Goal: Task Accomplishment & Management: Manage account settings

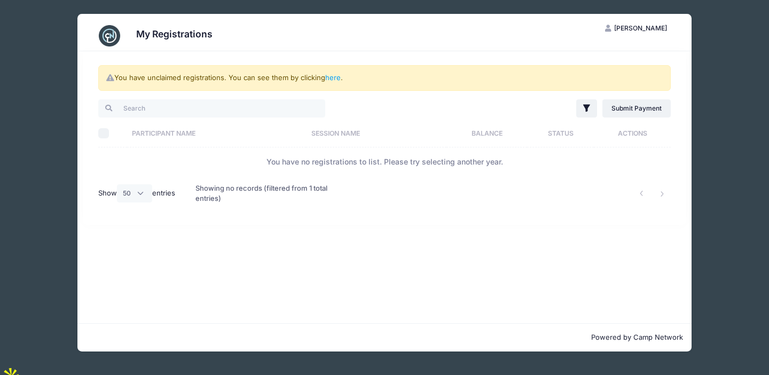
select select "50"
click at [648, 26] on span "[PERSON_NAME]" at bounding box center [640, 28] width 53 height 8
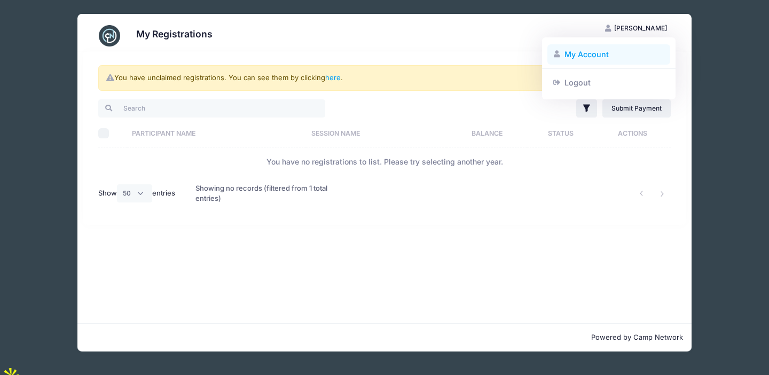
click at [593, 54] on link "My Account" at bounding box center [608, 54] width 123 height 20
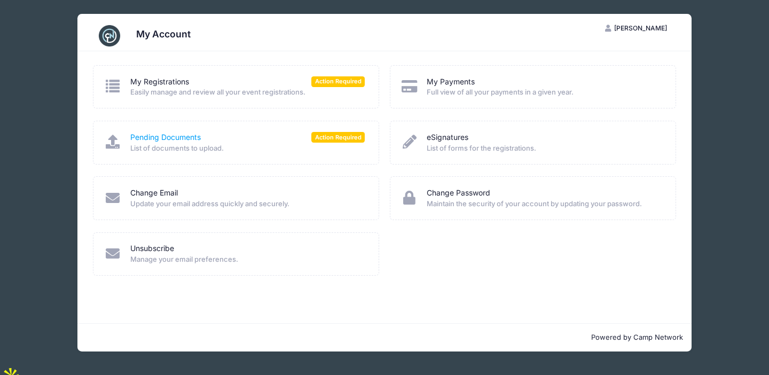
click at [178, 138] on link "Pending Documents" at bounding box center [165, 137] width 70 height 11
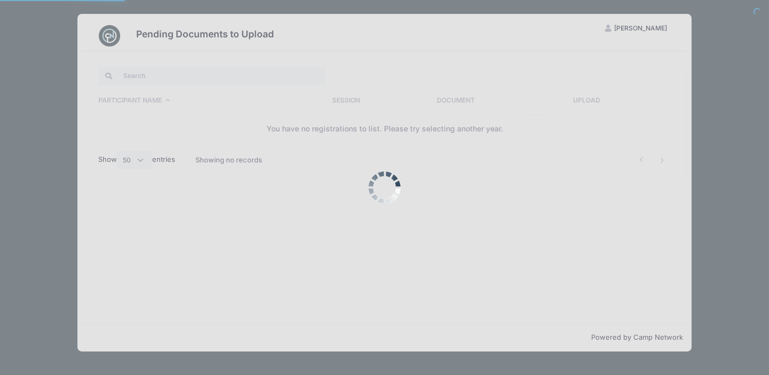
select select "50"
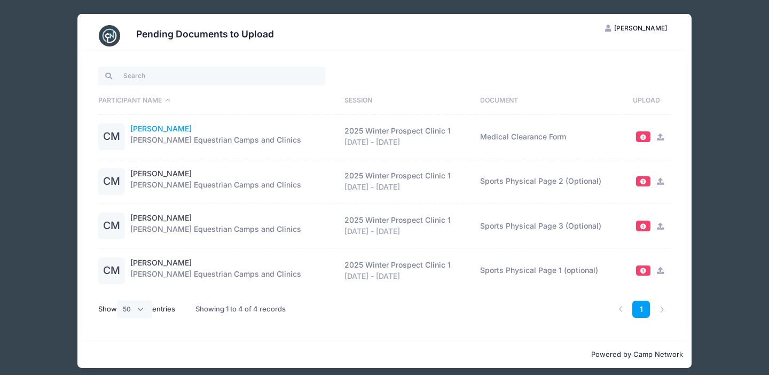
click at [147, 130] on link "Charleigh Moore" at bounding box center [160, 128] width 61 height 11
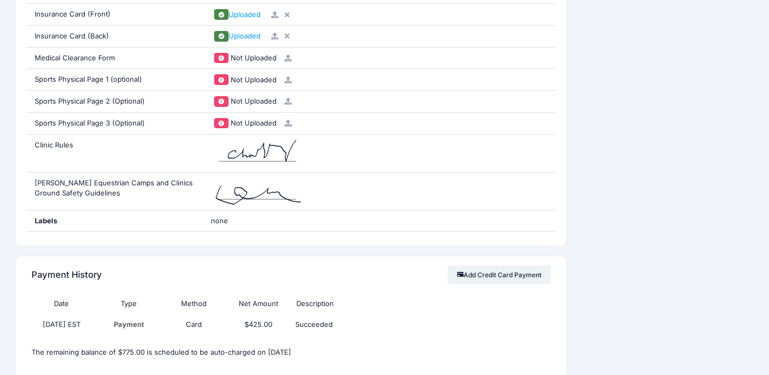
scroll to position [1041, 0]
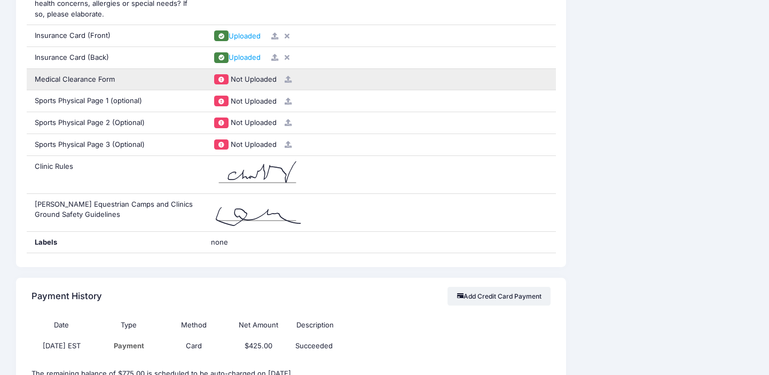
click at [66, 81] on div "Medical Clearance Form" at bounding box center [115, 79] width 176 height 21
click at [258, 81] on span "Not Uploaded" at bounding box center [254, 79] width 46 height 9
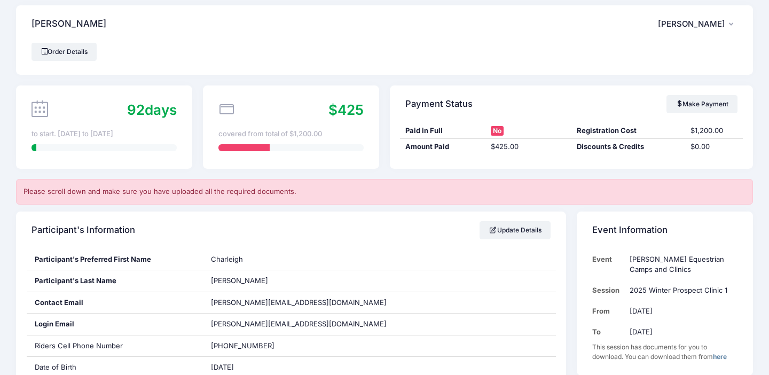
scroll to position [0, 0]
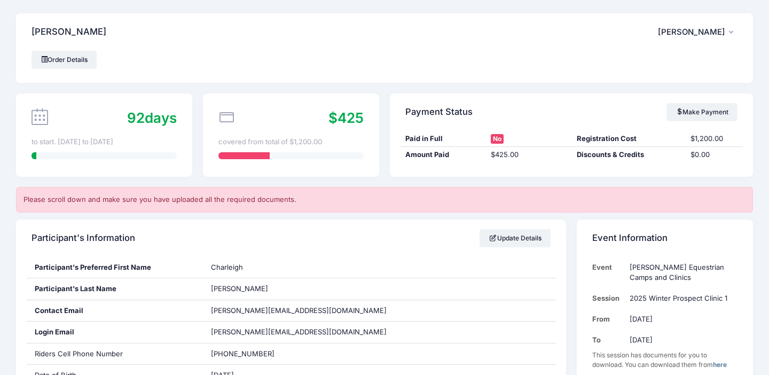
click at [706, 31] on span "[PERSON_NAME]" at bounding box center [691, 32] width 67 height 10
click at [642, 62] on link "My Account" at bounding box center [670, 61] width 123 height 20
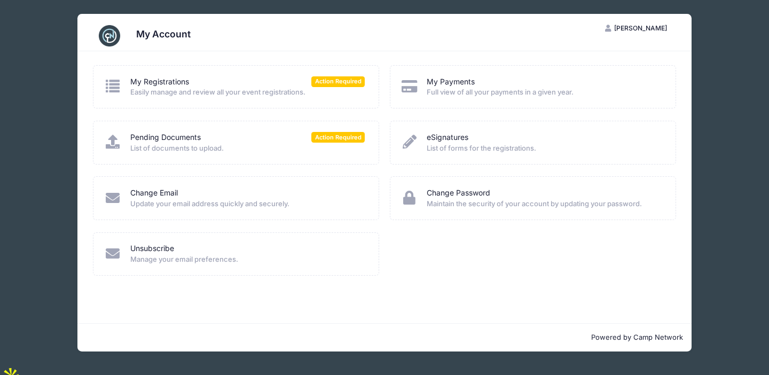
click at [112, 85] on icon at bounding box center [113, 86] width 18 height 14
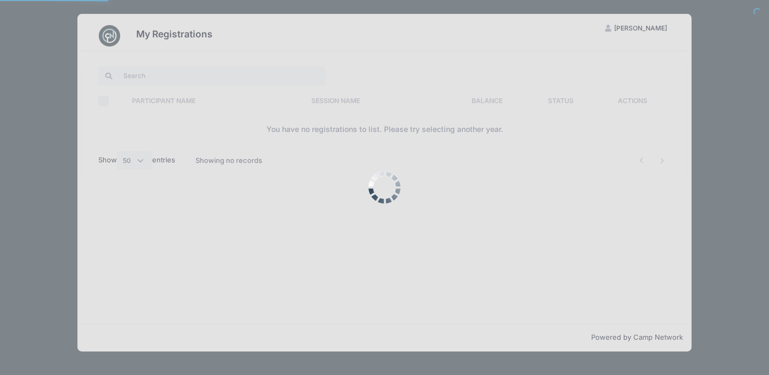
select select "50"
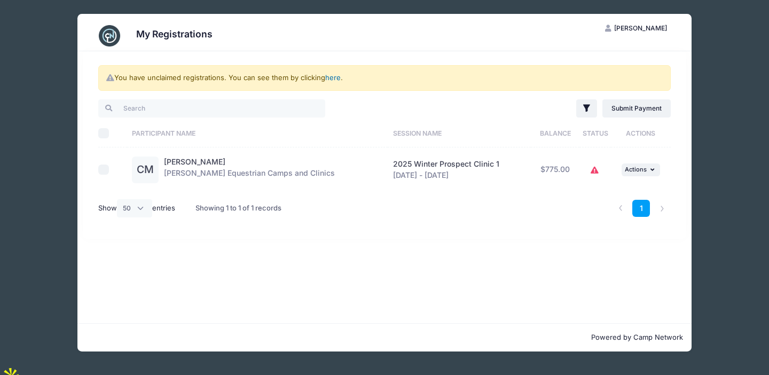
click at [336, 80] on link "here" at bounding box center [332, 77] width 15 height 9
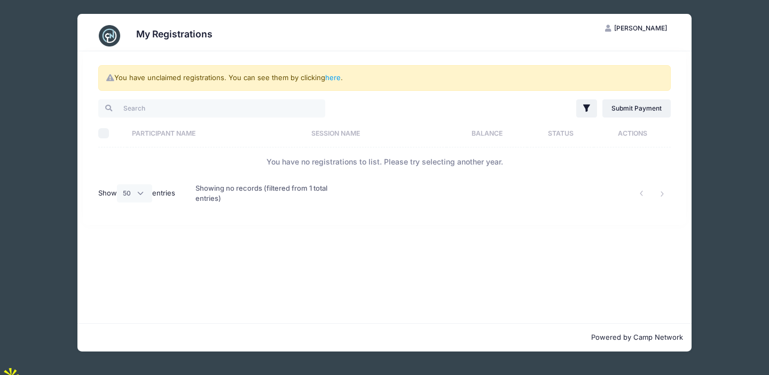
click at [651, 30] on span "[PERSON_NAME]" at bounding box center [640, 28] width 53 height 8
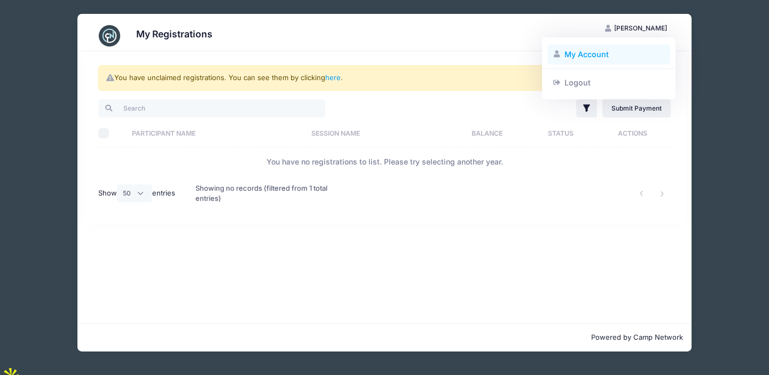
click at [573, 56] on link "My Account" at bounding box center [608, 54] width 123 height 20
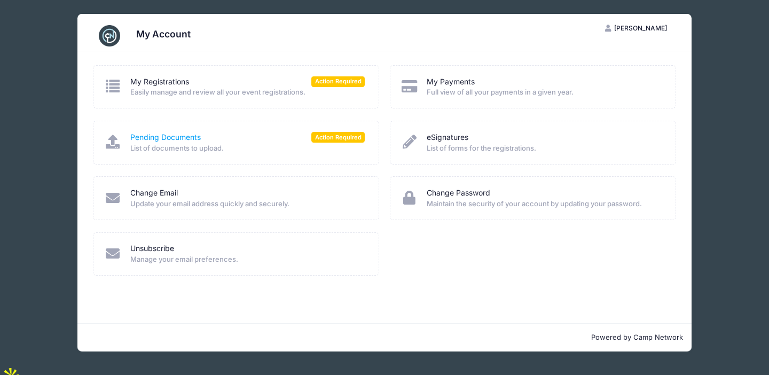
click at [135, 137] on link "Pending Documents" at bounding box center [165, 137] width 70 height 11
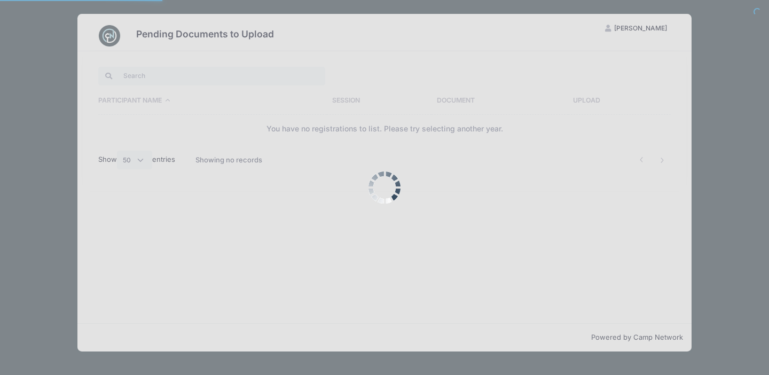
select select "50"
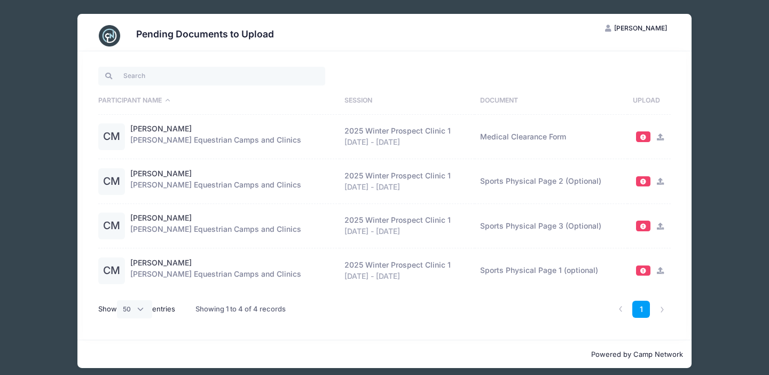
scroll to position [3, 0]
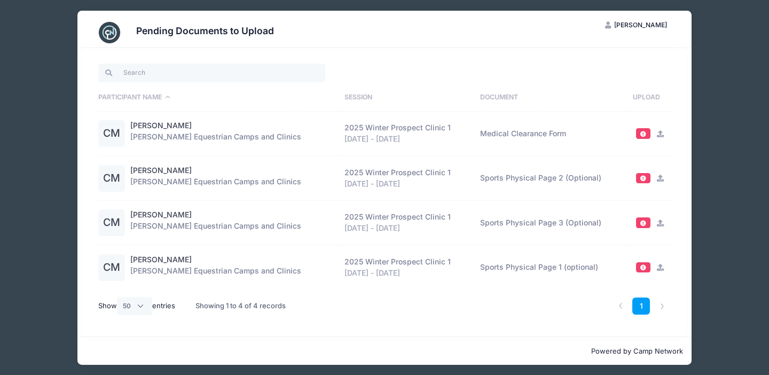
click at [645, 135] on span at bounding box center [643, 134] width 7 height 6
click at [164, 126] on link "[PERSON_NAME]" at bounding box center [160, 125] width 61 height 11
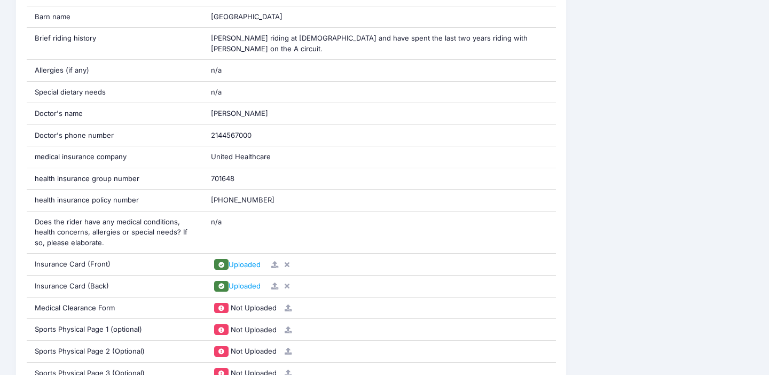
scroll to position [822, 0]
